Goal: Use online tool/utility: Use online tool/utility

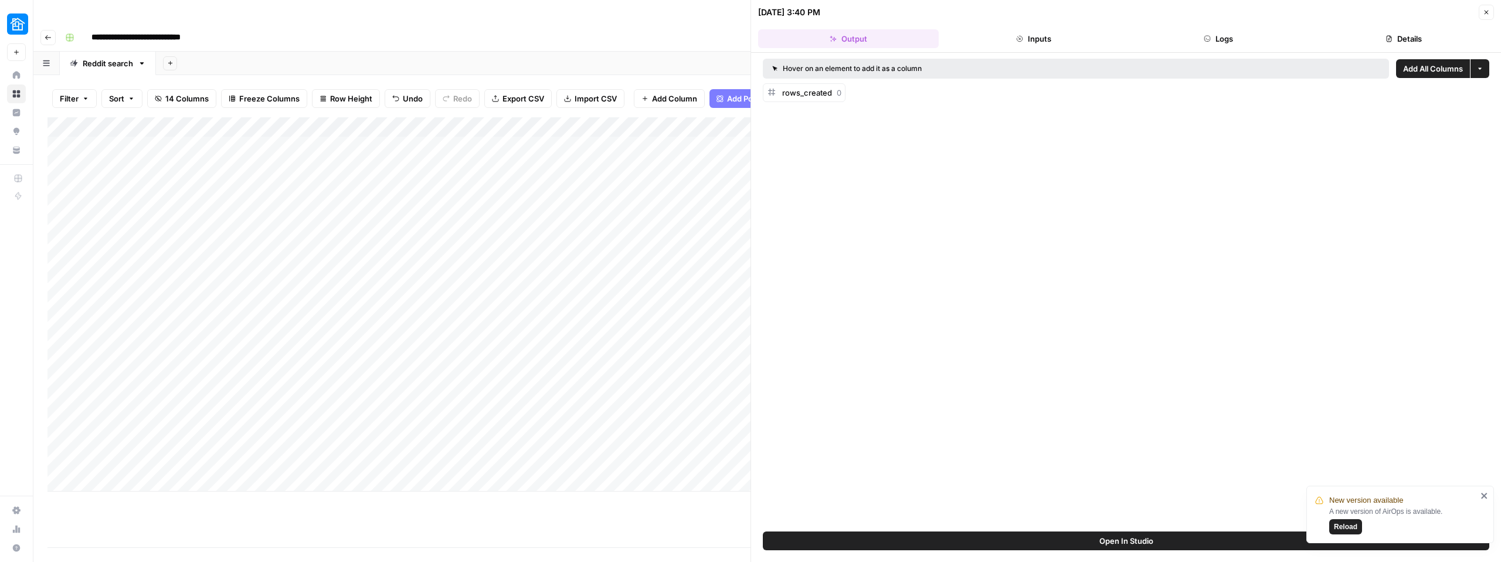
click at [386, 255] on div "Add Column" at bounding box center [398, 304] width 703 height 374
click at [1344, 528] on span "Reload" at bounding box center [1345, 526] width 23 height 11
click at [1211, 45] on button "Logs" at bounding box center [1218, 38] width 181 height 19
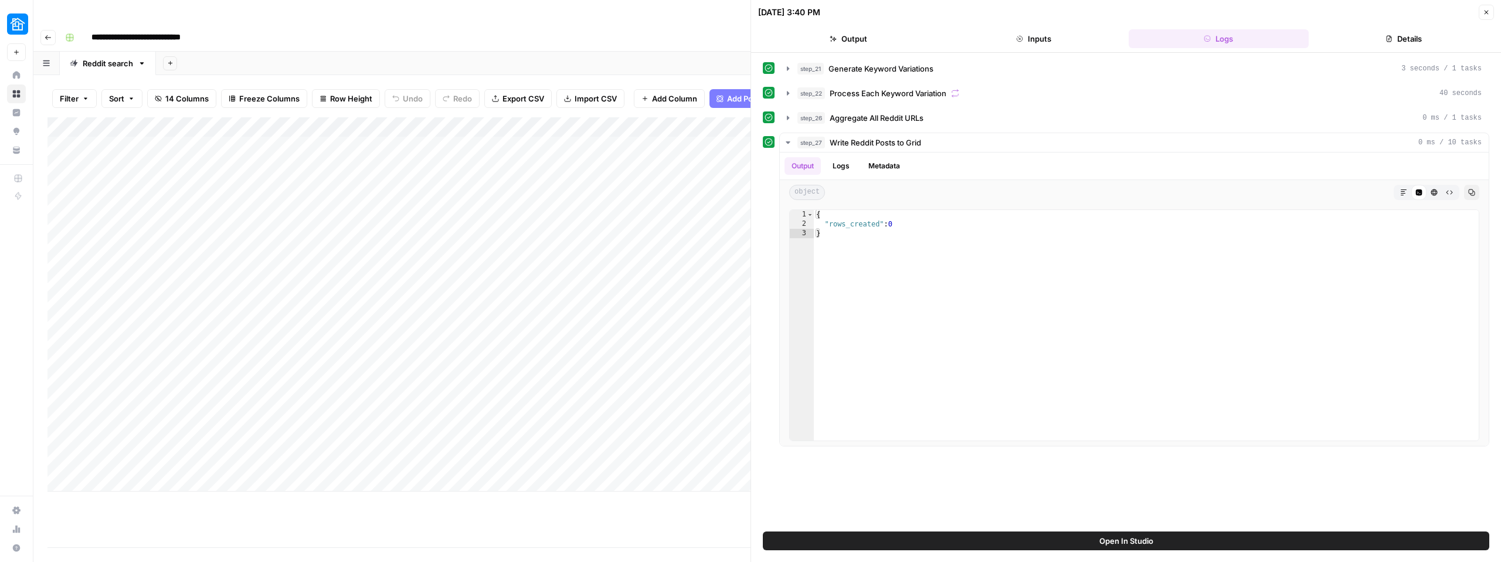
click at [1036, 39] on button "Inputs" at bounding box center [1033, 38] width 181 height 19
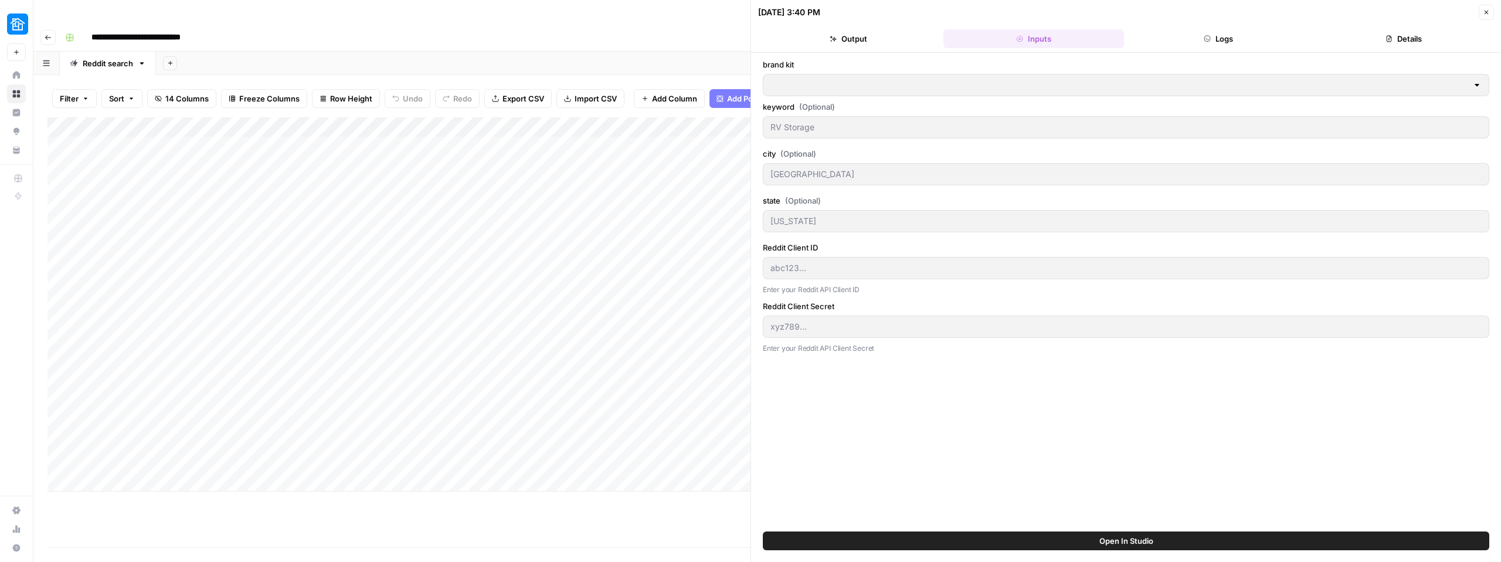
type input "Neighbor"
click at [833, 48] on header "09/16/25 at 3:40 PM Close Output Inputs Logs Details" at bounding box center [1126, 26] width 750 height 53
click at [862, 39] on button "Output" at bounding box center [848, 38] width 181 height 19
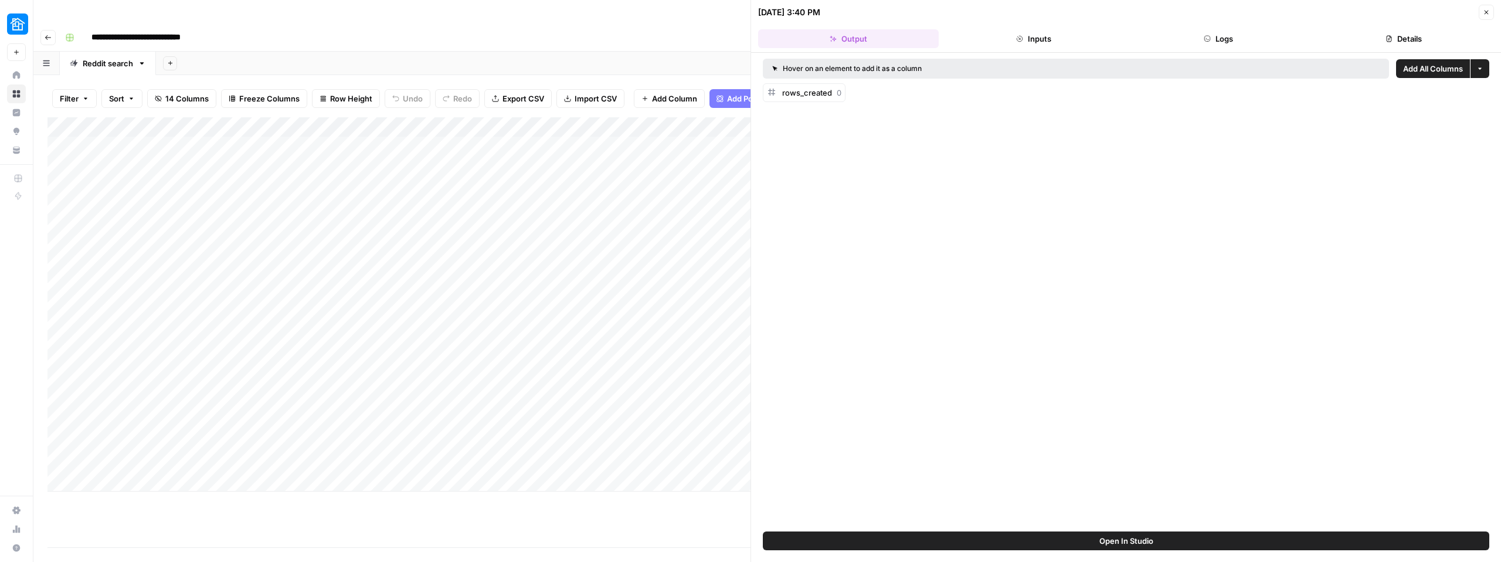
click at [1226, 46] on button "Logs" at bounding box center [1218, 38] width 181 height 19
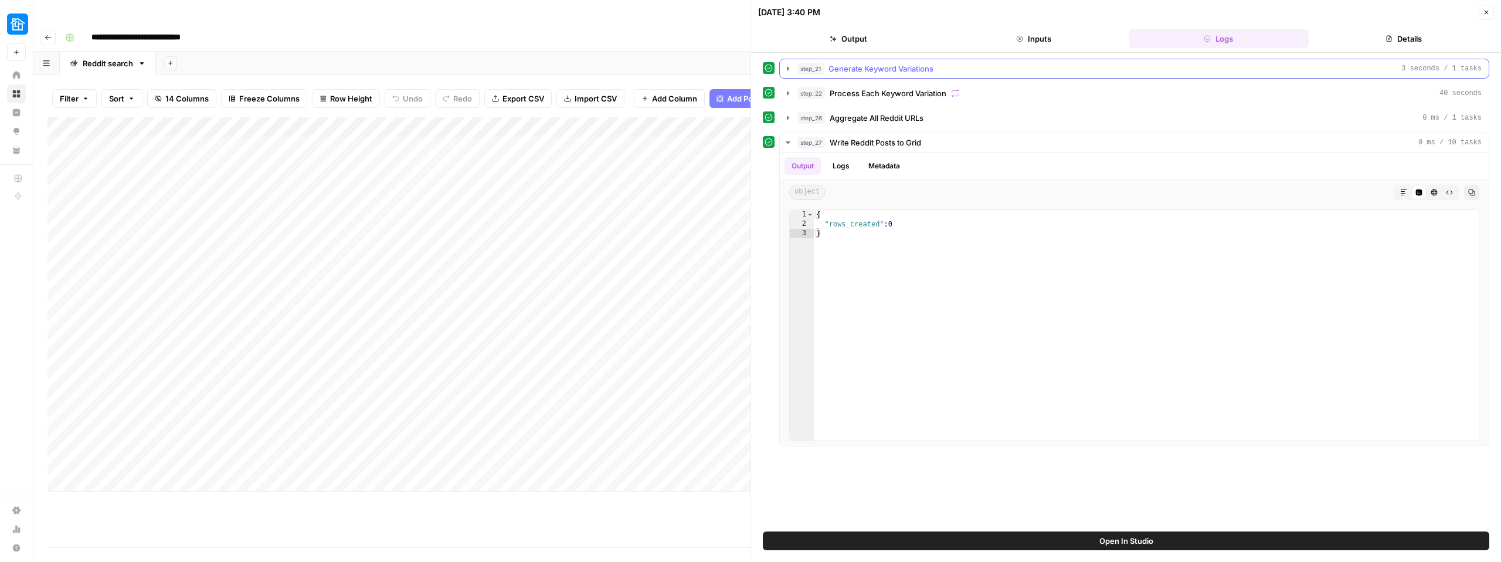
click at [868, 67] on span "Generate Keyword Variations" at bounding box center [880, 69] width 105 height 12
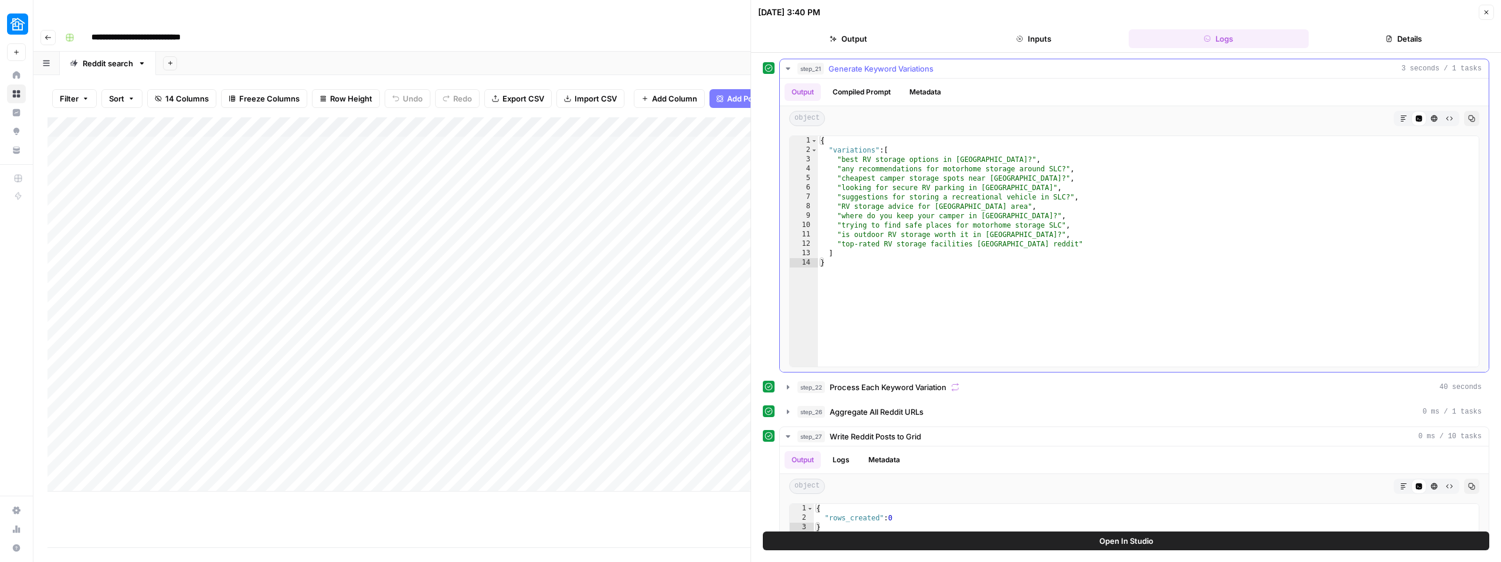
type textarea "**********"
drag, startPoint x: 844, startPoint y: 171, endPoint x: 1065, endPoint y: 169, distance: 221.0
click at [1065, 169] on div "{ "variations" : [ "best RV storage options in Salt Lake City?" , "any recommen…" at bounding box center [1148, 260] width 661 height 249
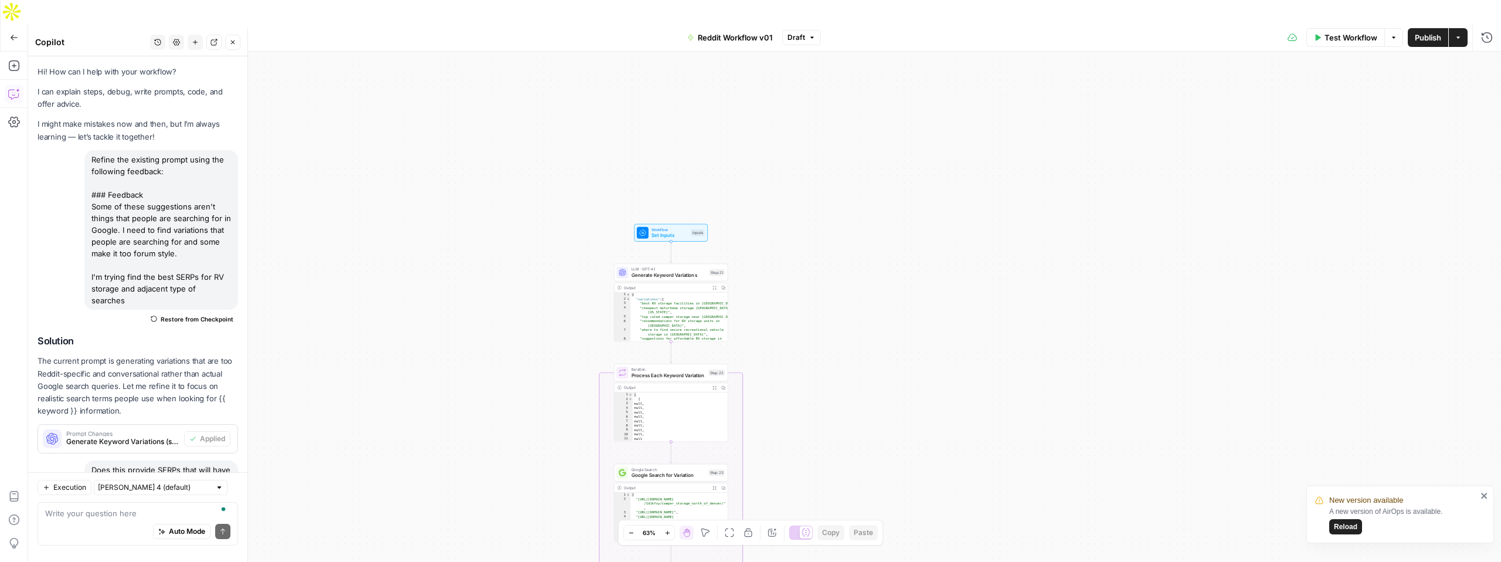
scroll to position [1390, 0]
